Goal: Task Accomplishment & Management: Manage account settings

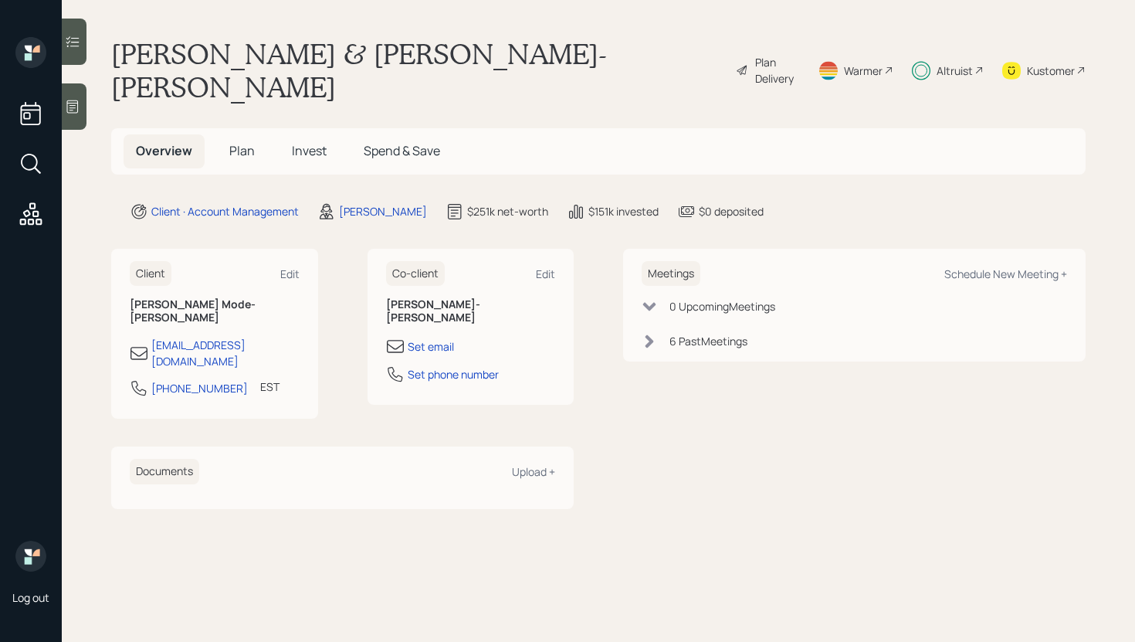
click at [80, 53] on div at bounding box center [74, 42] width 25 height 46
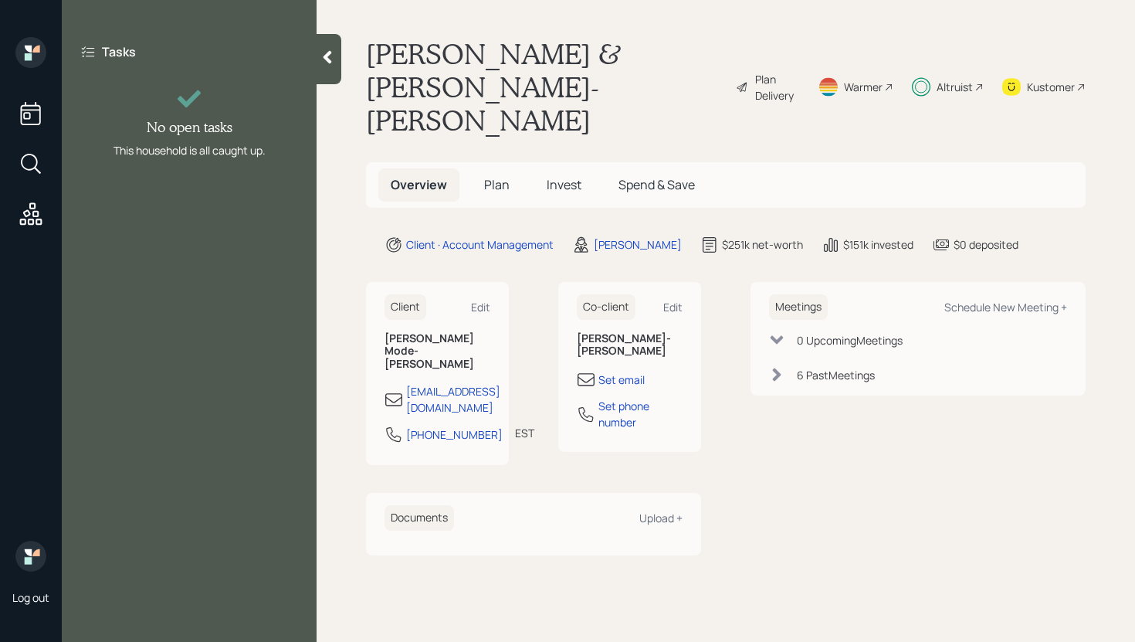
click at [344, 59] on main "[PERSON_NAME] & [PERSON_NAME] Mode-[PERSON_NAME] Plan Delivery Warmer Altruist …" at bounding box center [726, 321] width 818 height 642
click at [325, 59] on icon at bounding box center [327, 57] width 8 height 13
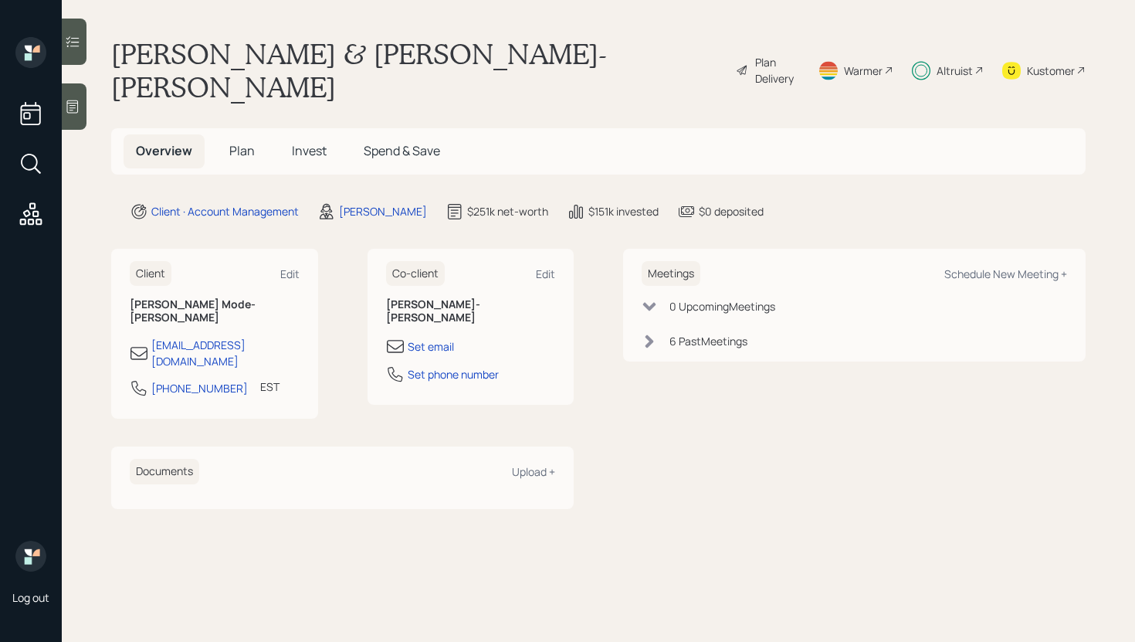
click at [322, 142] on span "Invest" at bounding box center [309, 150] width 35 height 17
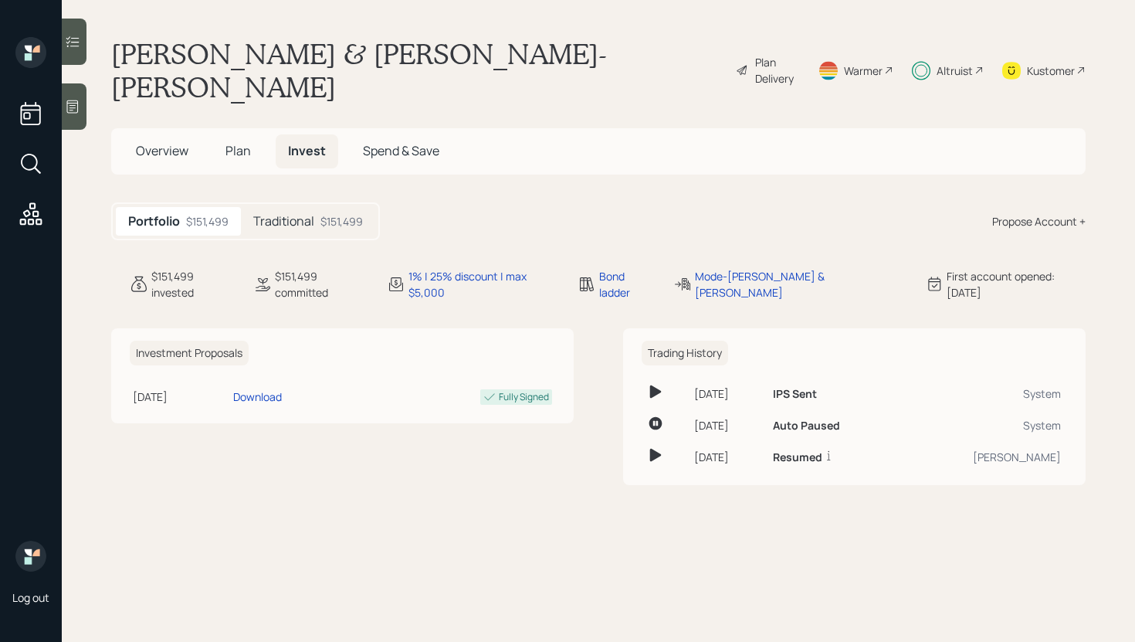
click at [337, 213] on div "$151,499" at bounding box center [341, 221] width 42 height 16
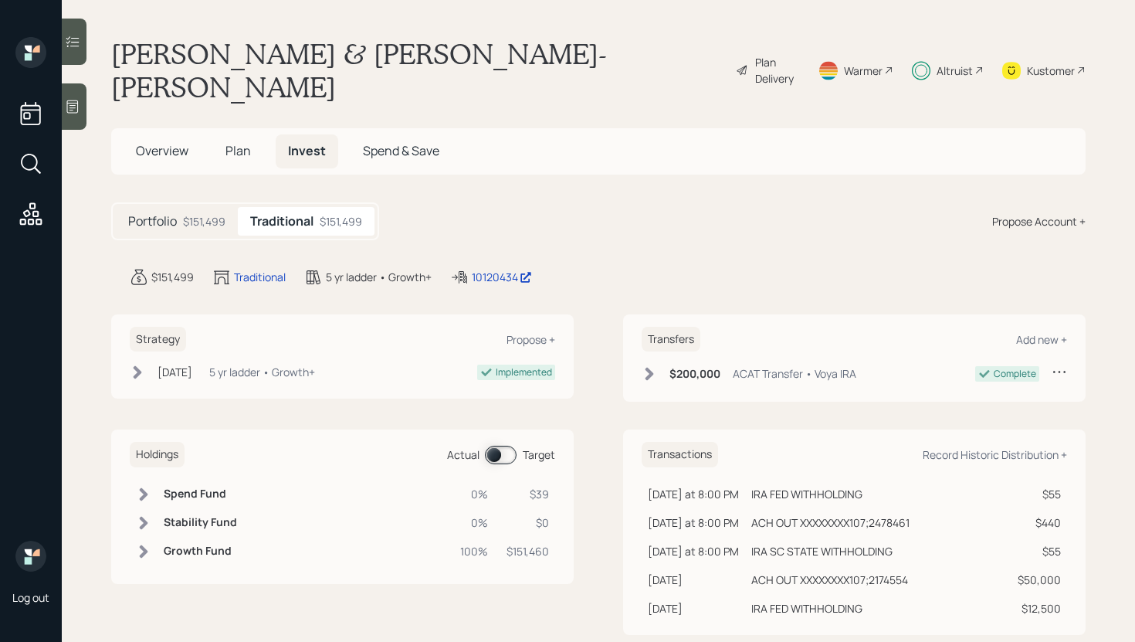
click at [500, 445] on span at bounding box center [501, 454] width 32 height 19
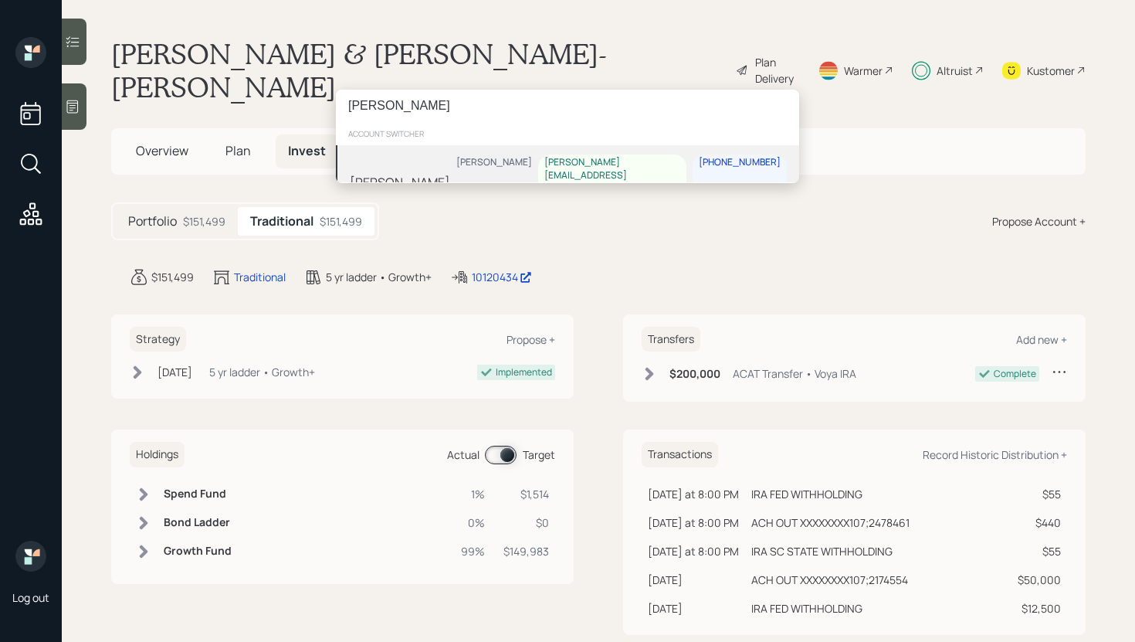
type input "[PERSON_NAME]"
click at [476, 163] on div "[PERSON_NAME] [PERSON_NAME] [PERSON_NAME][EMAIL_ADDRESS][PERSON_NAME][DOMAIN_NA…" at bounding box center [567, 181] width 463 height 73
